Goal: Navigation & Orientation: Understand site structure

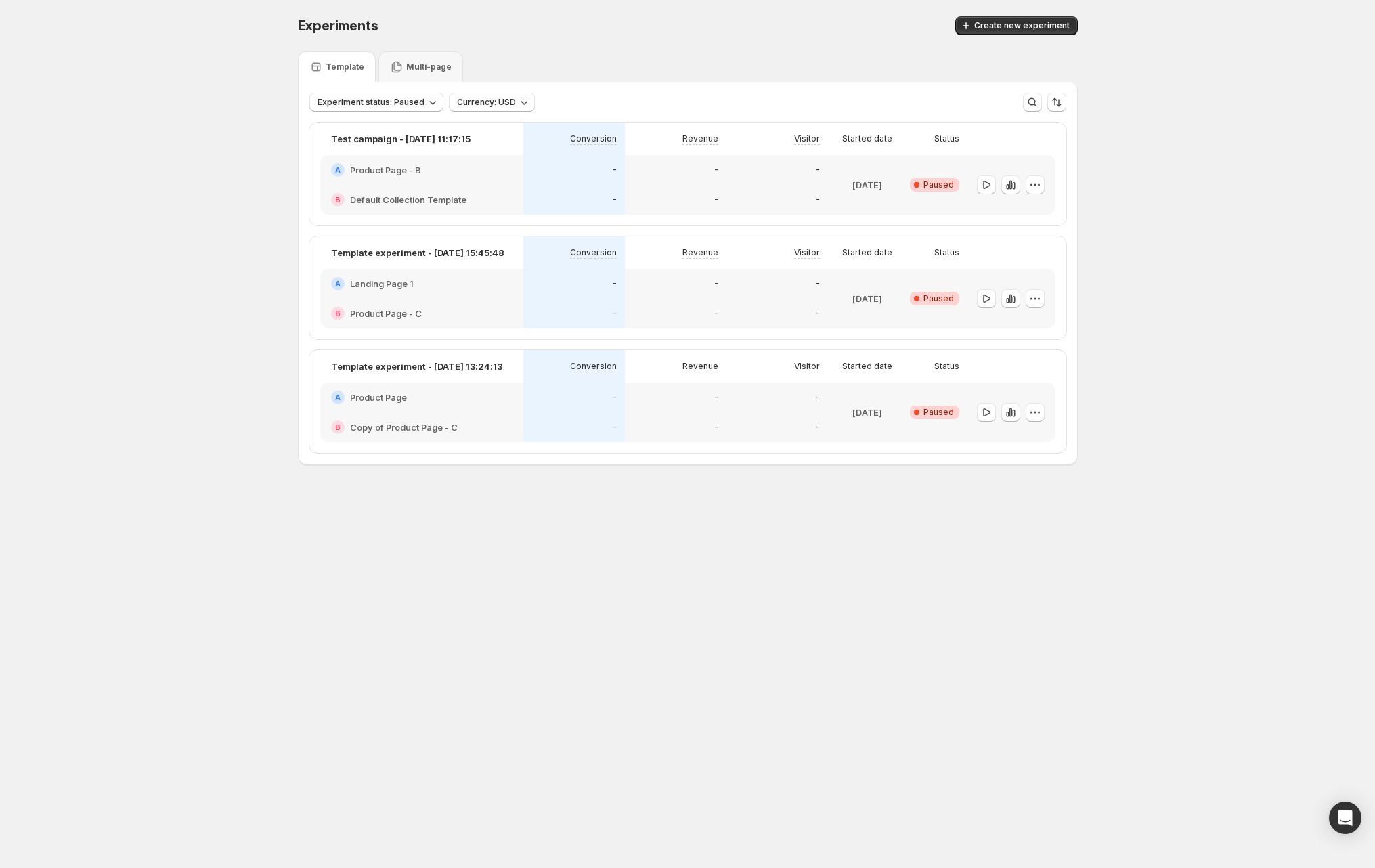
drag, startPoint x: 184, startPoint y: 255, endPoint x: 103, endPoint y: 301, distance: 93.2
click at [183, 255] on div "Experiments. This page is ready Experiments Create new experiment Template Mult…" at bounding box center [687, 268] width 1375 height 537
